Goal: Navigation & Orientation: Find specific page/section

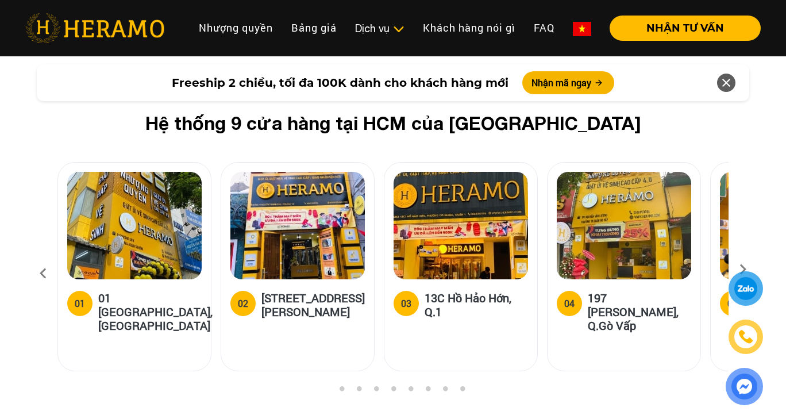
scroll to position [4308, 0]
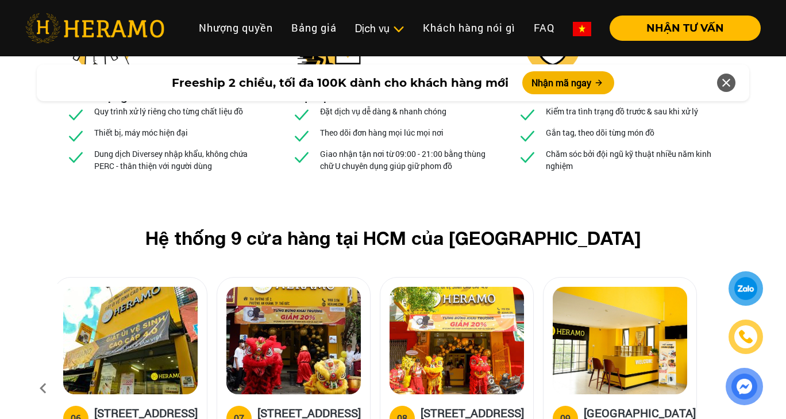
drag, startPoint x: 463, startPoint y: 254, endPoint x: 212, endPoint y: 272, distance: 251.7
click at [389, 287] on img at bounding box center [456, 340] width 134 height 107
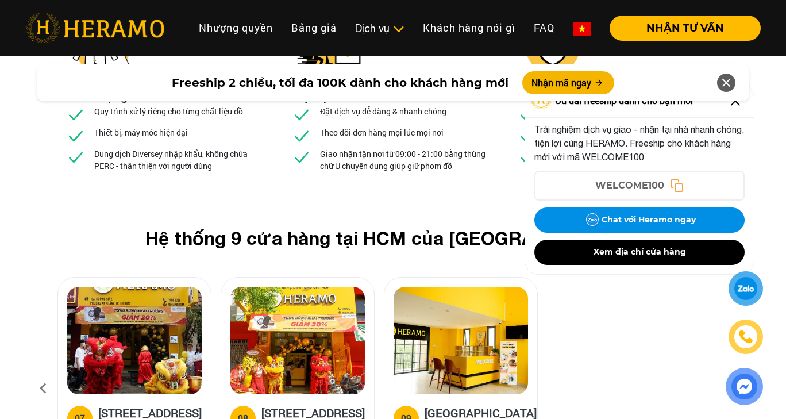
scroll to position [4653, 0]
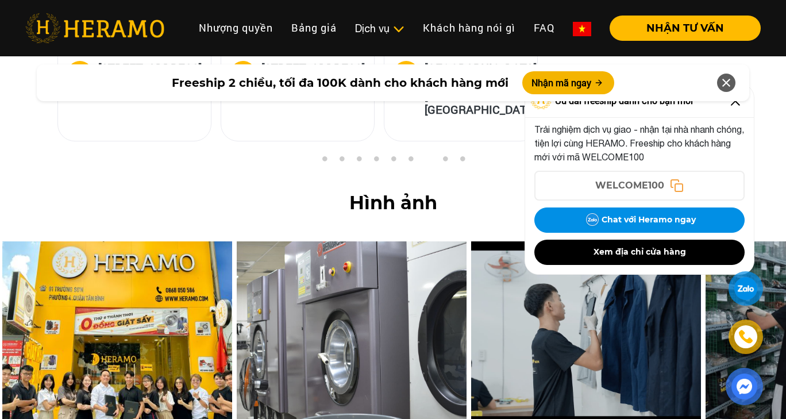
click at [728, 84] on icon at bounding box center [726, 82] width 14 height 21
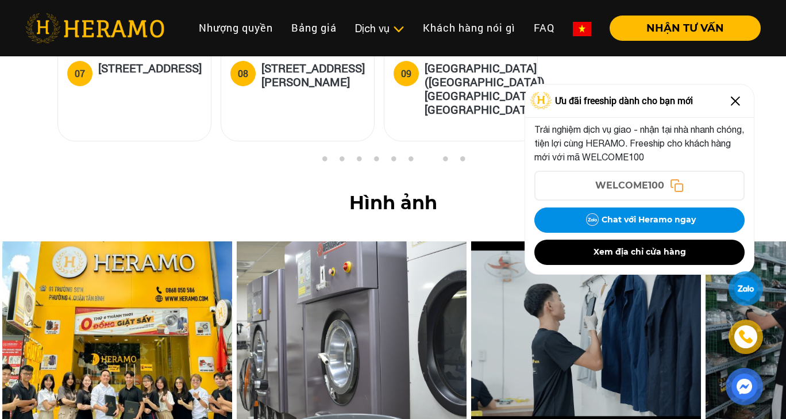
click at [738, 99] on img at bounding box center [735, 101] width 18 height 18
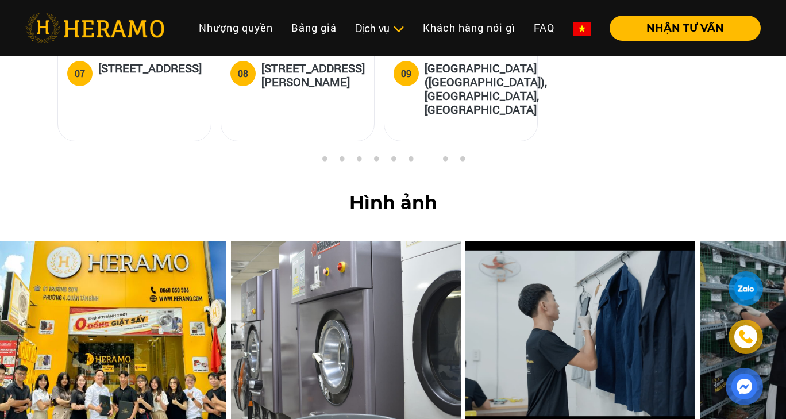
drag, startPoint x: 363, startPoint y: 236, endPoint x: 121, endPoint y: 232, distance: 242.4
click at [231, 241] on img at bounding box center [346, 333] width 230 height 184
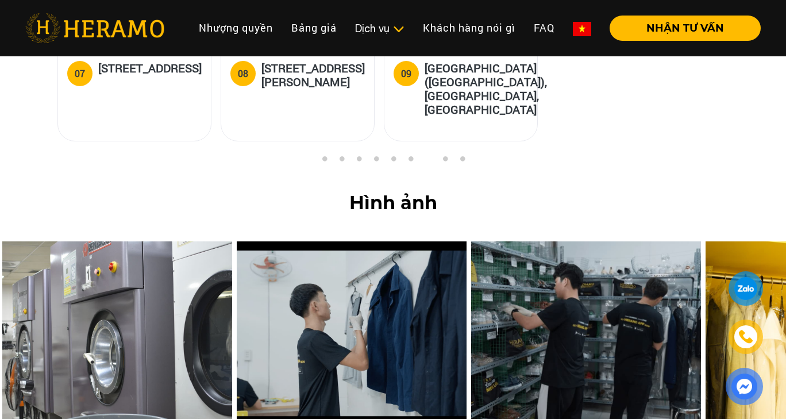
drag, startPoint x: 362, startPoint y: 247, endPoint x: 209, endPoint y: 249, distance: 153.4
click at [237, 249] on img at bounding box center [352, 333] width 230 height 184
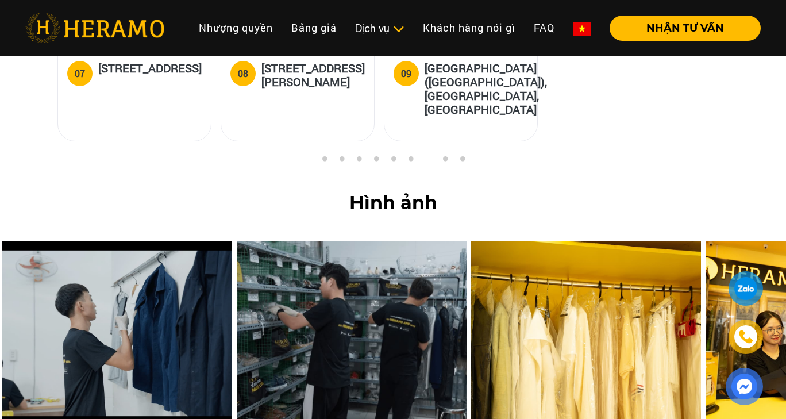
drag, startPoint x: 396, startPoint y: 249, endPoint x: 229, endPoint y: 252, distance: 167.2
click at [270, 254] on img at bounding box center [352, 333] width 230 height 184
drag, startPoint x: 540, startPoint y: 250, endPoint x: 187, endPoint y: 257, distance: 352.8
click at [471, 258] on img at bounding box center [586, 333] width 230 height 184
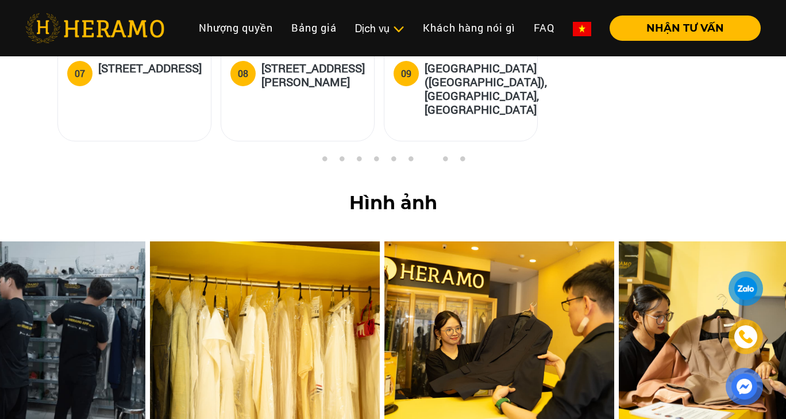
drag, startPoint x: 551, startPoint y: 245, endPoint x: 162, endPoint y: 265, distance: 389.4
click at [384, 264] on img at bounding box center [499, 333] width 230 height 184
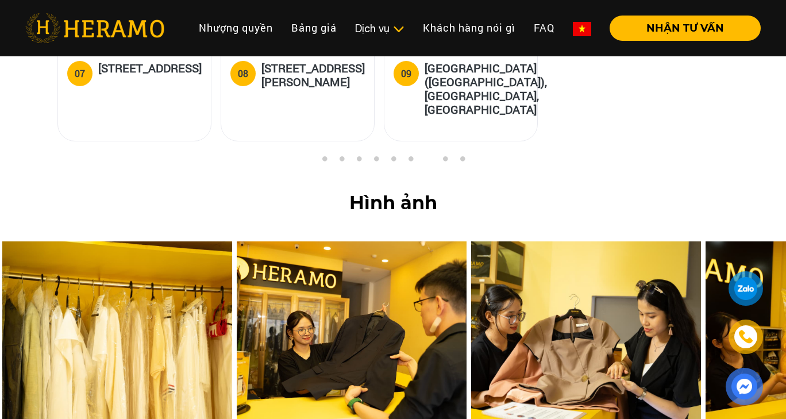
drag, startPoint x: 521, startPoint y: 245, endPoint x: 0, endPoint y: 275, distance: 521.8
click at [471, 275] on img at bounding box center [586, 333] width 230 height 184
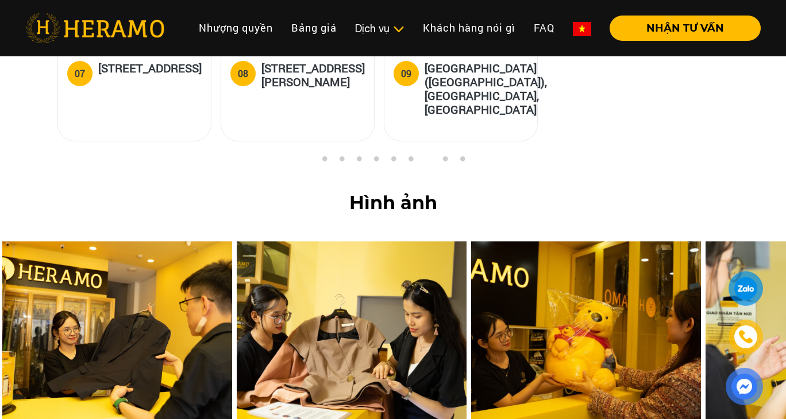
drag, startPoint x: 448, startPoint y: 237, endPoint x: 0, endPoint y: 257, distance: 448.5
click at [237, 257] on img at bounding box center [352, 333] width 230 height 184
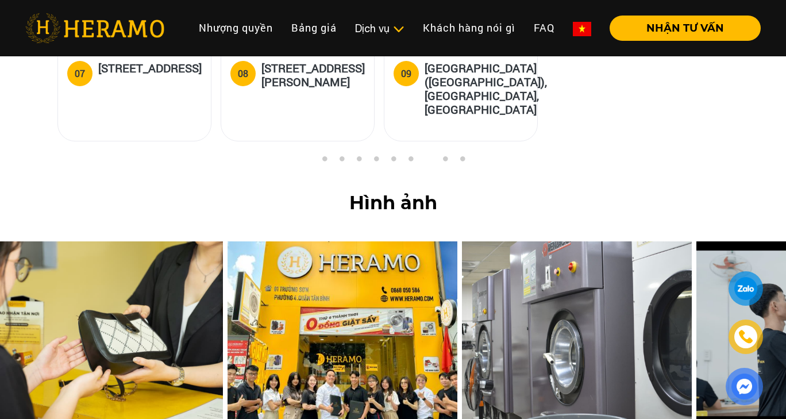
drag, startPoint x: 447, startPoint y: 225, endPoint x: 0, endPoint y: 242, distance: 447.8
click at [0, 242] on img at bounding box center [108, 333] width 230 height 184
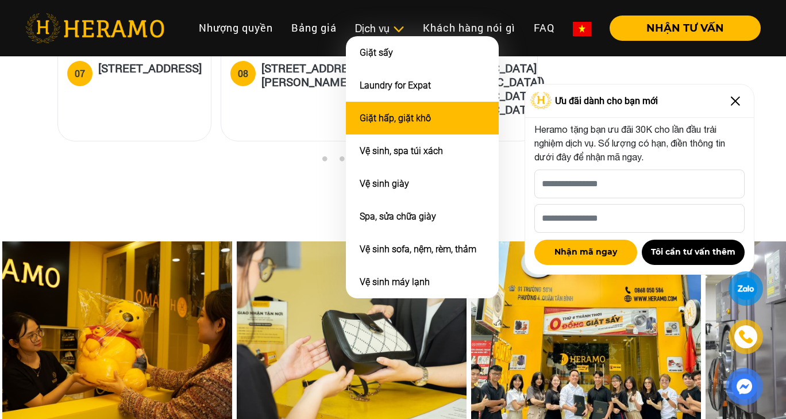
click at [407, 113] on link "Giặt hấp, giặt khô" at bounding box center [395, 118] width 71 height 11
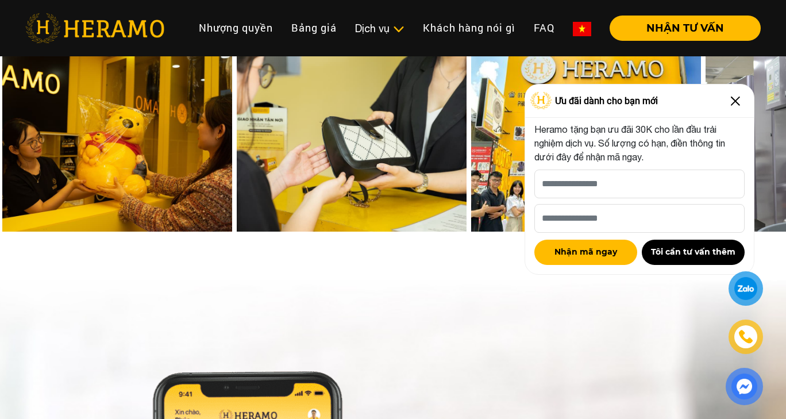
scroll to position [5191, 0]
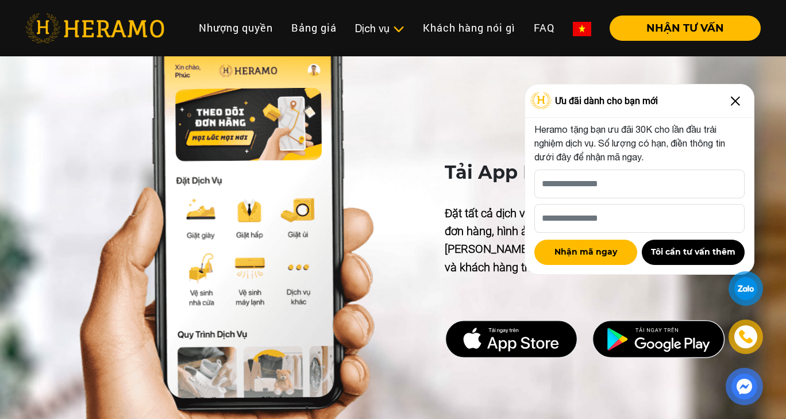
scroll to position [4653, 0]
